Goal: Information Seeking & Learning: Check status

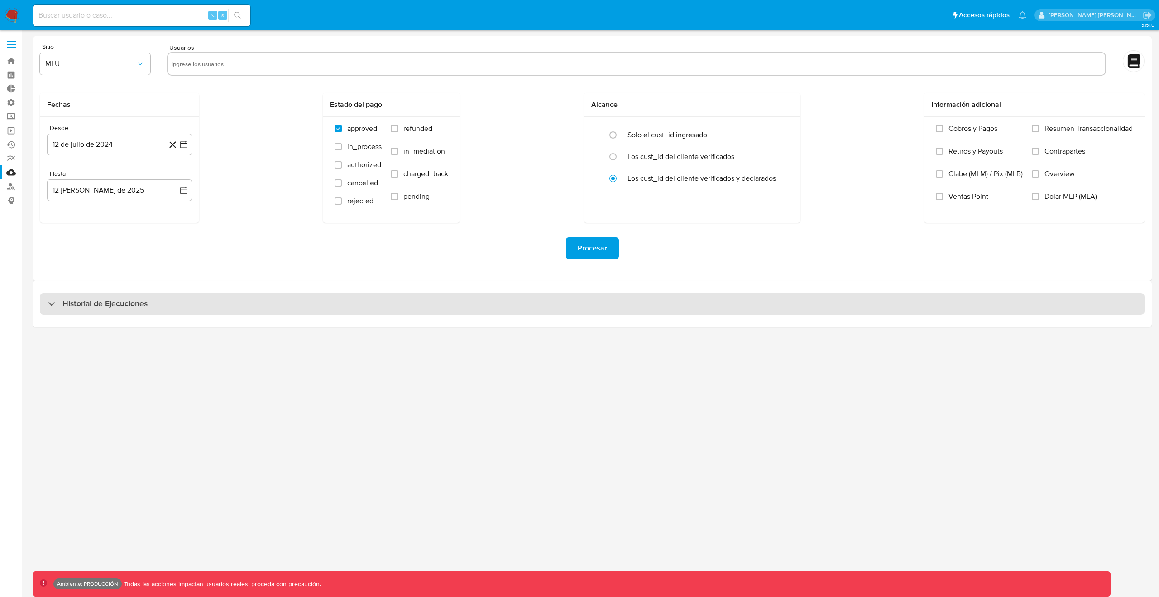
click at [404, 305] on div "Historial de Ejecuciones" at bounding box center [592, 304] width 1104 height 22
select select "10"
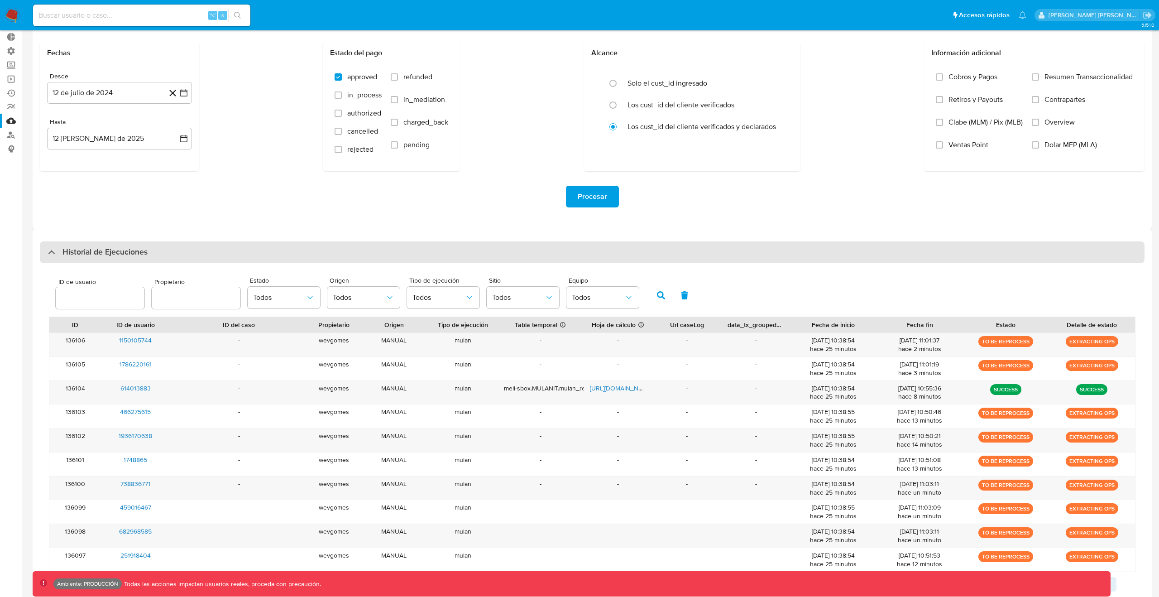
scroll to position [78, 0]
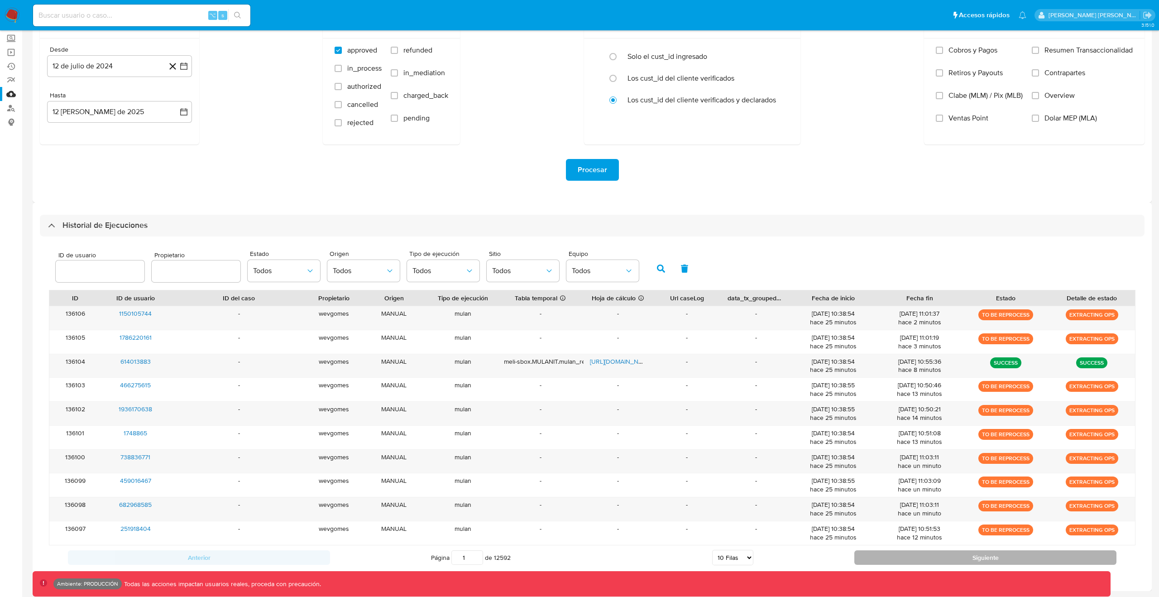
click at [933, 563] on button "Siguiente" at bounding box center [985, 557] width 262 height 14
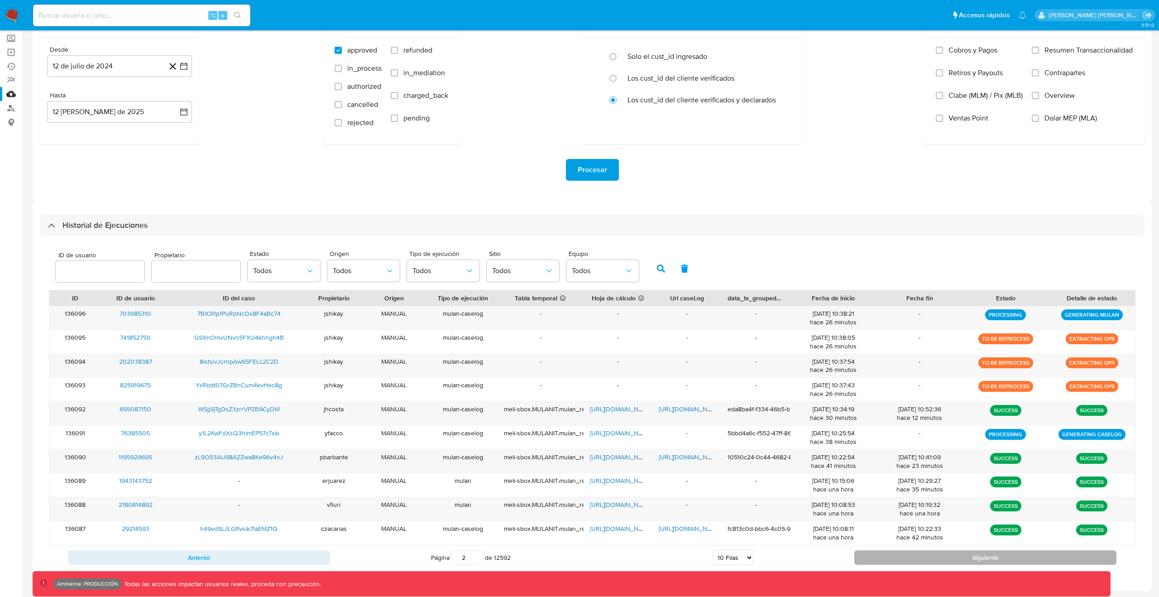
click at [903, 561] on button "Siguiente" at bounding box center [985, 557] width 262 height 14
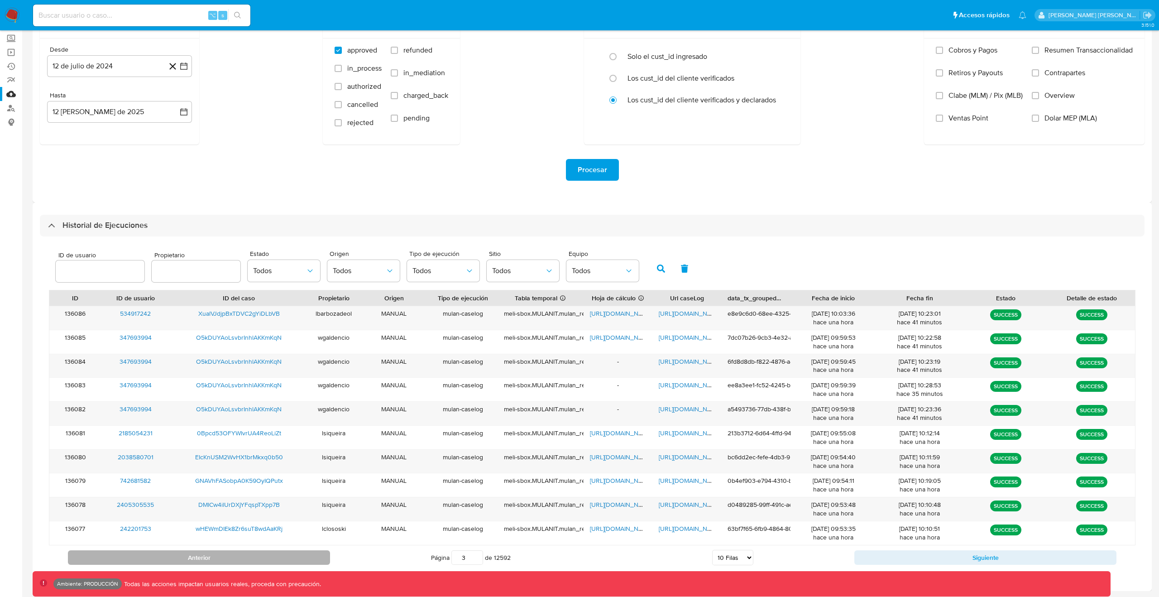
click at [272, 563] on button "Anterior" at bounding box center [199, 557] width 262 height 14
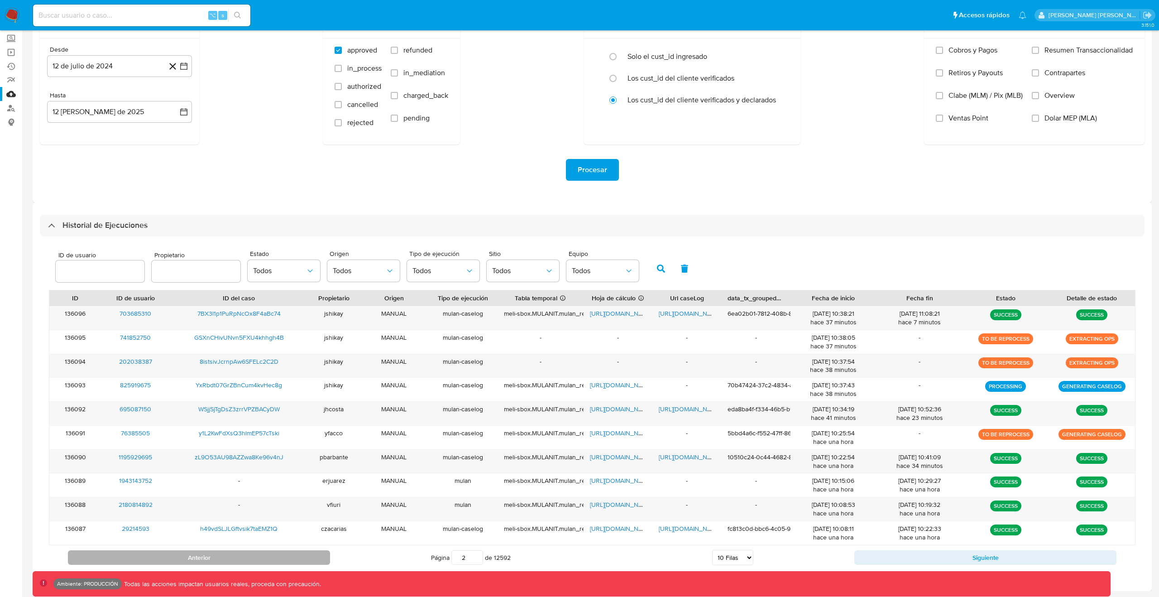
click at [271, 557] on button "Anterior" at bounding box center [199, 557] width 262 height 14
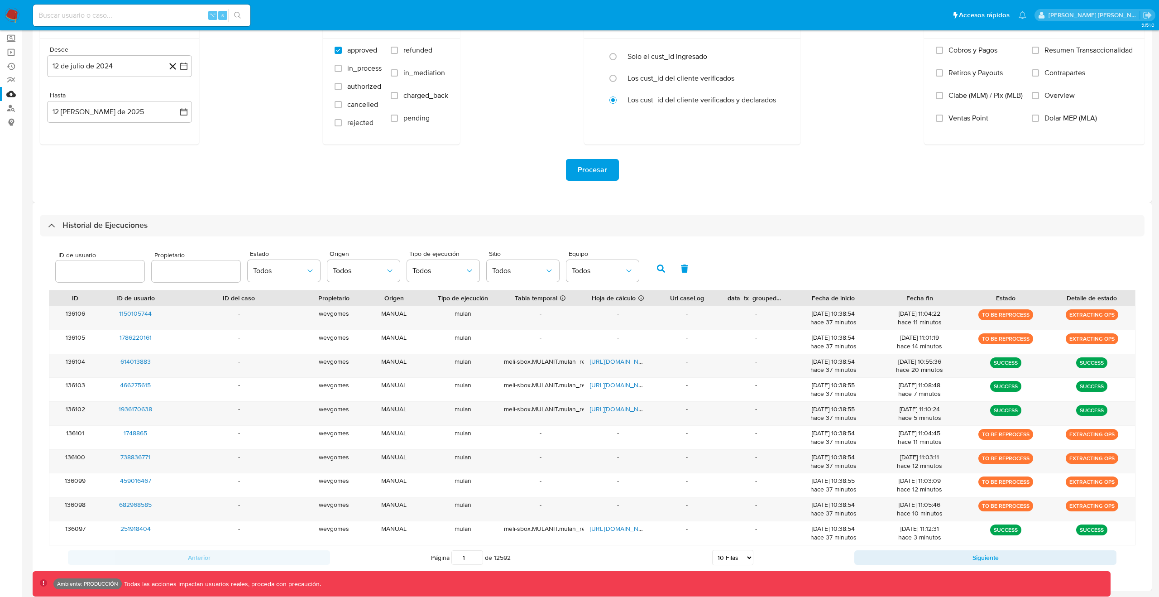
click at [663, 271] on button "button" at bounding box center [661, 269] width 24 height 22
click at [657, 265] on icon "button" at bounding box center [661, 268] width 8 height 8
click at [649, 269] on button "button" at bounding box center [661, 269] width 24 height 22
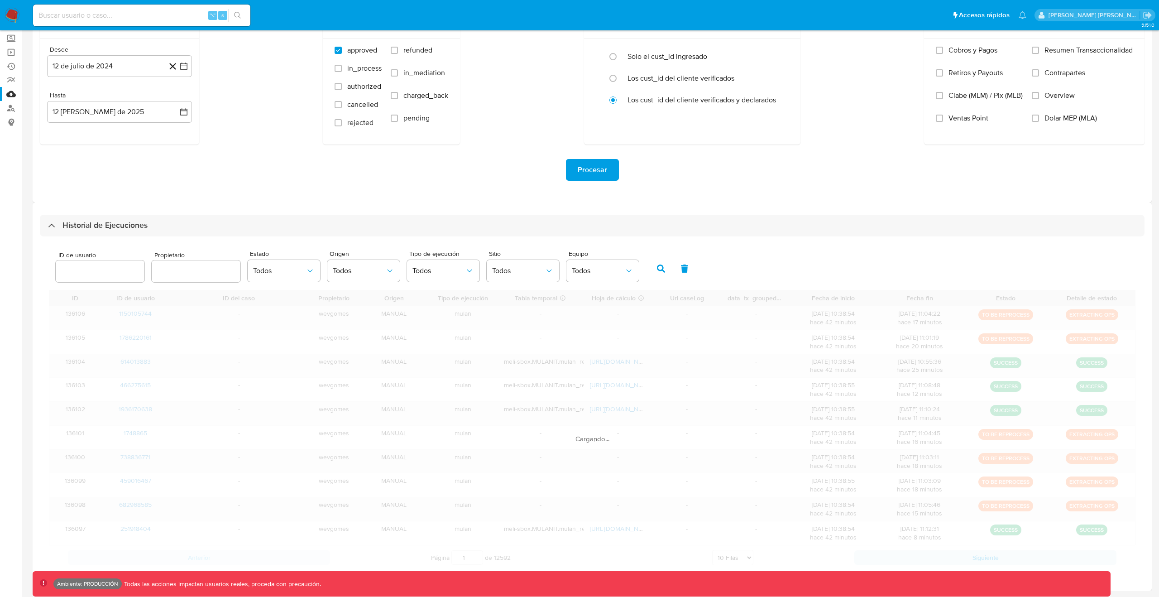
click at [652, 269] on button "button" at bounding box center [661, 269] width 24 height 22
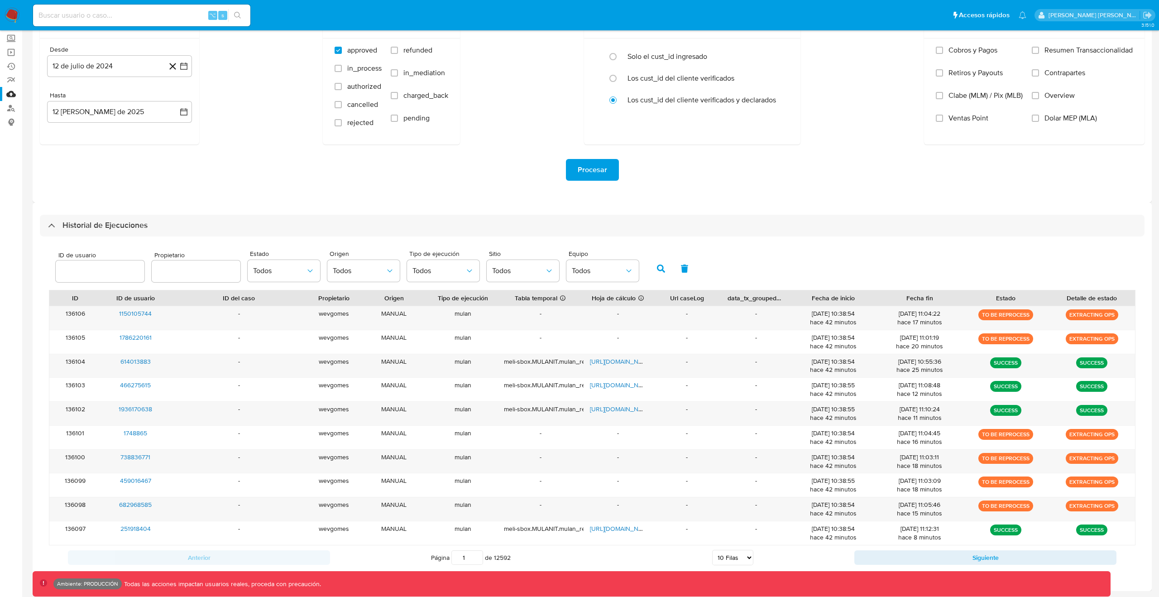
click at [657, 269] on icon "button" at bounding box center [661, 268] width 8 height 8
click at [879, 555] on button "Siguiente" at bounding box center [985, 557] width 262 height 14
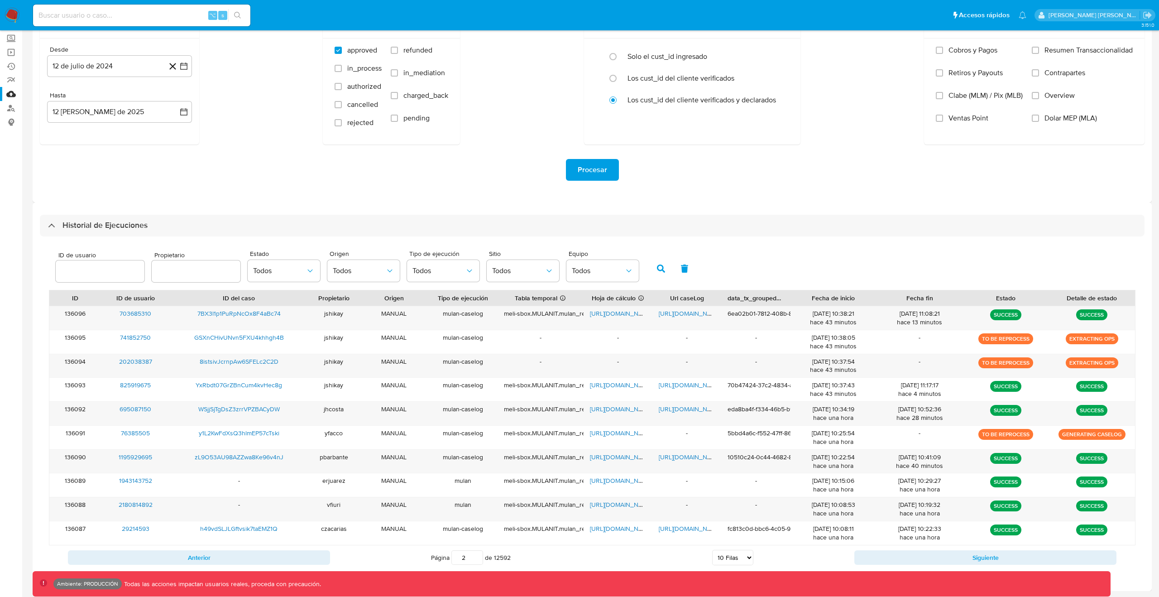
click at [879, 555] on button "Siguiente" at bounding box center [985, 557] width 262 height 14
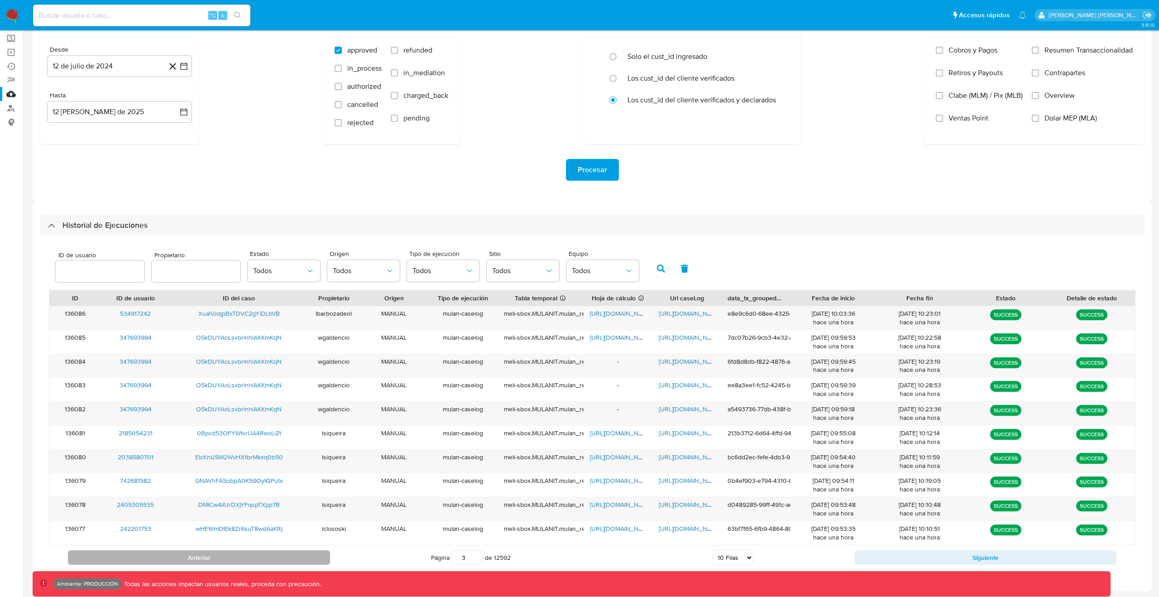
click at [293, 556] on button "Anterior" at bounding box center [199, 557] width 262 height 14
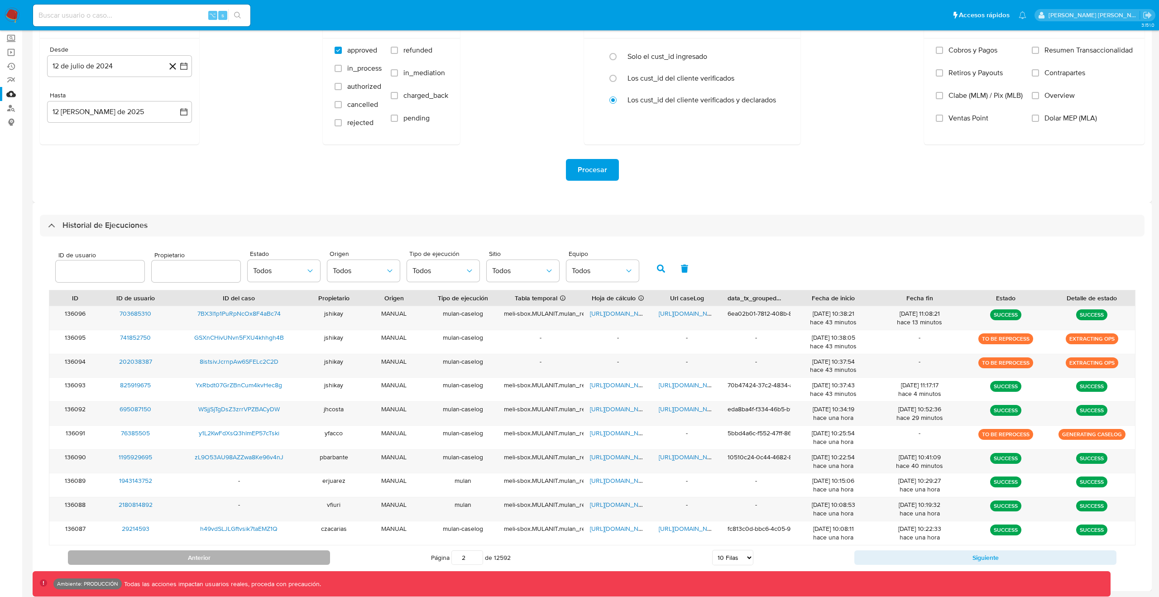
click at [294, 556] on button "Anterior" at bounding box center [199, 557] width 262 height 14
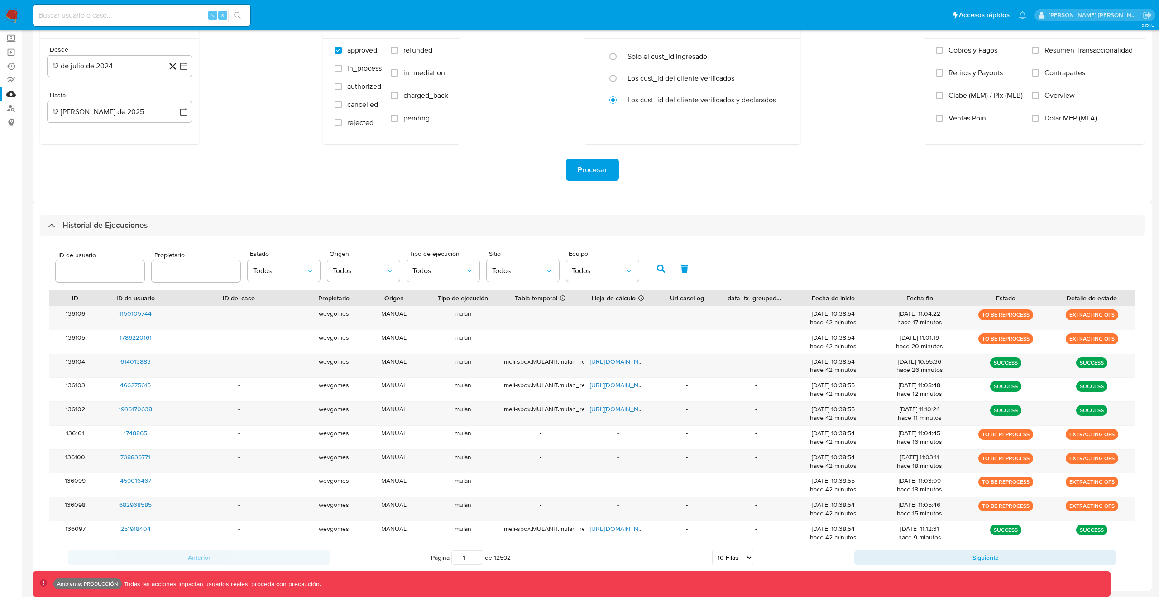
click at [662, 263] on button "button" at bounding box center [661, 269] width 24 height 22
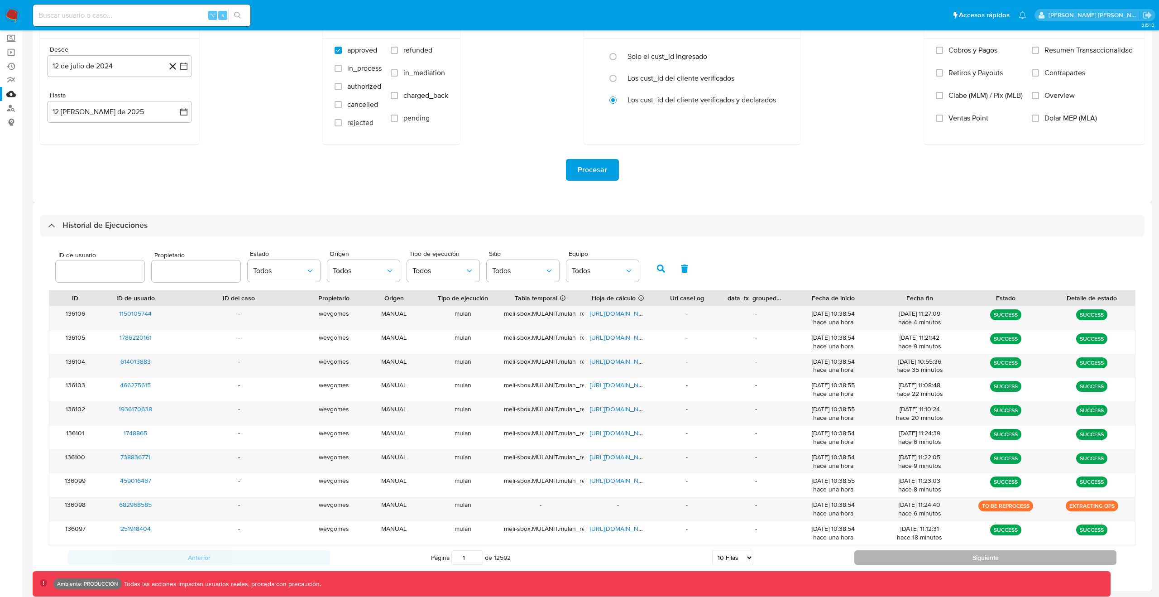
click at [929, 552] on button "Siguiente" at bounding box center [985, 557] width 262 height 14
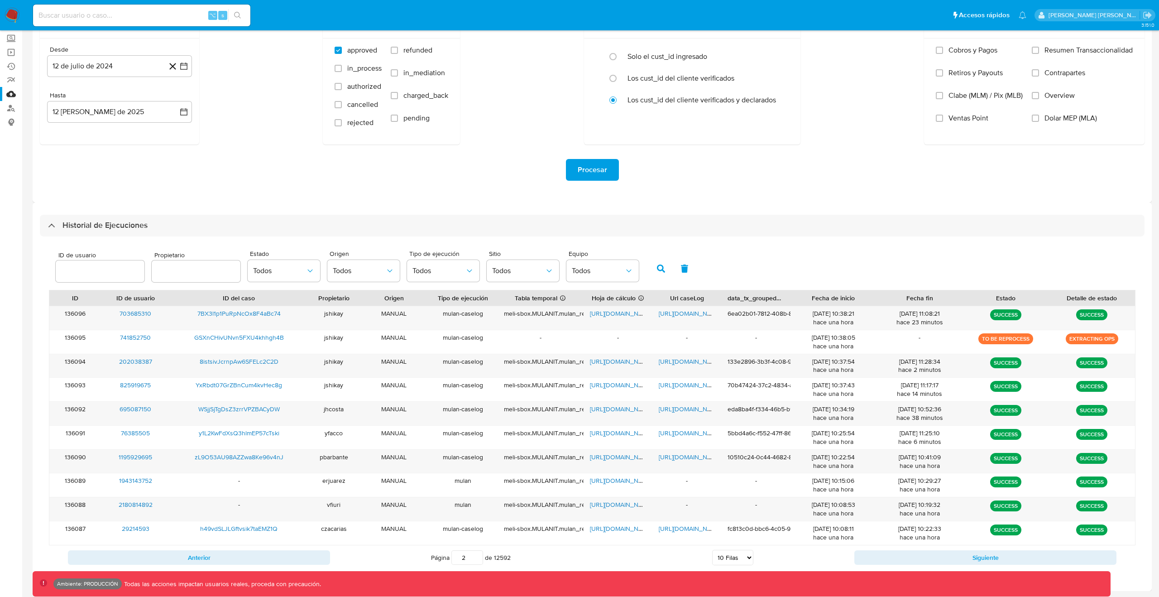
click at [643, 269] on div "ID de usuario Propietario Estado Todos Origen Todos Tipo de ejecución Todos Sit…" at bounding box center [592, 267] width 1086 height 44
click at [649, 268] on button "button" at bounding box center [661, 269] width 24 height 22
click at [661, 265] on icon "button" at bounding box center [661, 268] width 8 height 8
click at [908, 559] on button "Siguiente" at bounding box center [985, 557] width 262 height 14
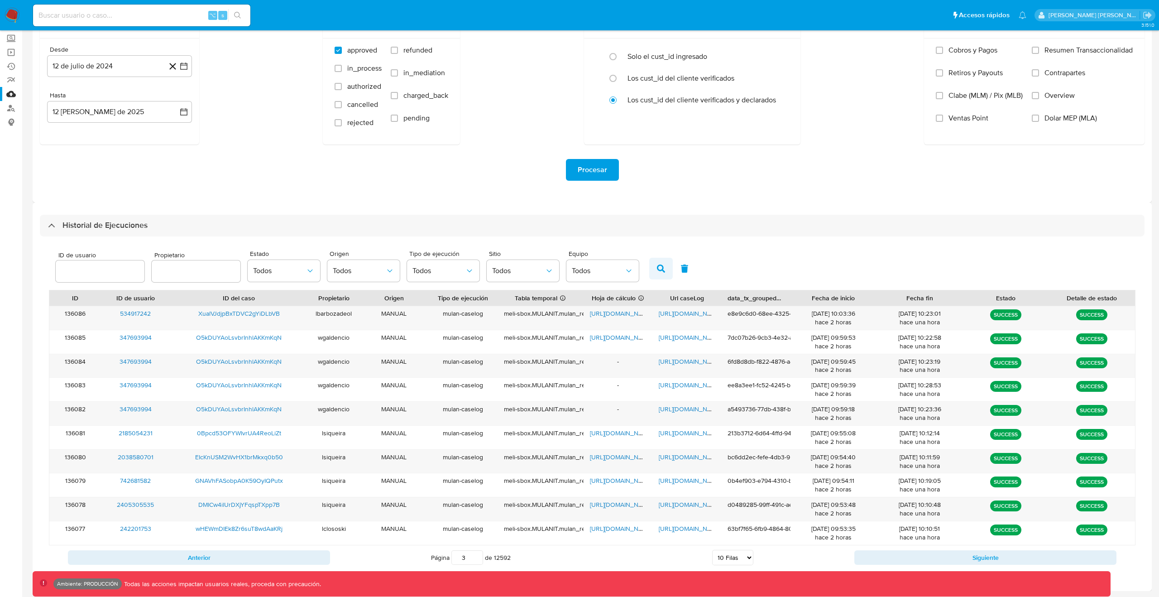
click at [657, 269] on icon "button" at bounding box center [661, 268] width 8 height 8
click at [294, 549] on div "Anterior Página 3 de 12592 5 [PERSON_NAME] 10 [PERSON_NAME] 20 [PERSON_NAME] 25…" at bounding box center [592, 557] width 1086 height 24
click at [295, 550] on button "Anterior" at bounding box center [199, 557] width 262 height 14
type input "2"
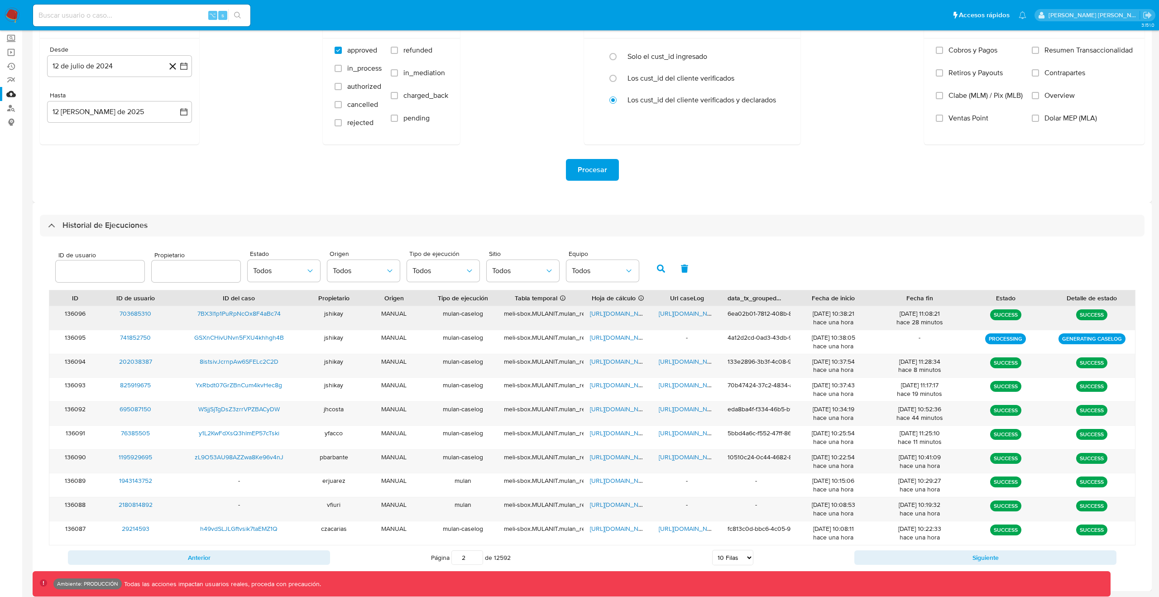
click at [633, 312] on span "[URL][DOMAIN_NAME]" at bounding box center [621, 313] width 62 height 9
drag, startPoint x: 158, startPoint y: 314, endPoint x: 120, endPoint y: 324, distance: 38.9
click at [117, 314] on div "703685310" at bounding box center [135, 318] width 69 height 24
